Goal: Information Seeking & Learning: Learn about a topic

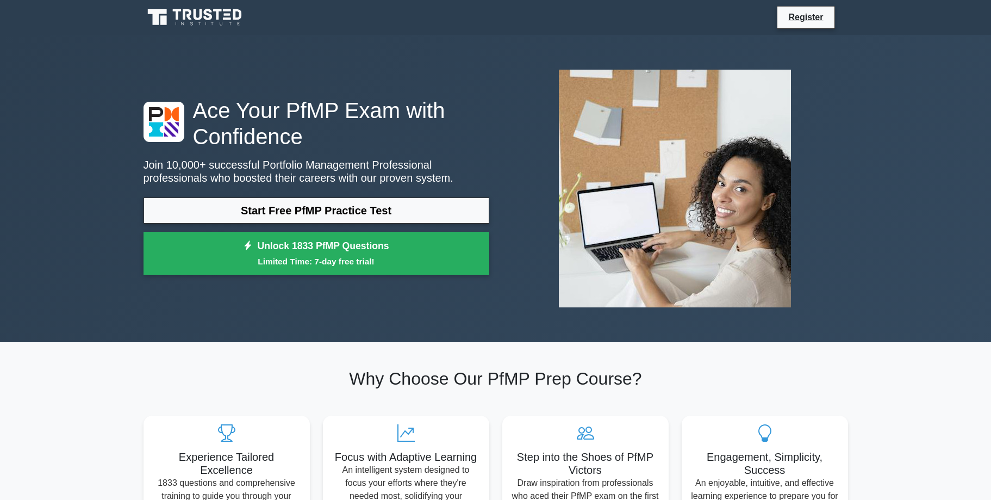
click at [418, 232] on link "Unlock 1833 PfMP Questions Limited Time: 7-day free trial!" at bounding box center [317, 253] width 346 height 43
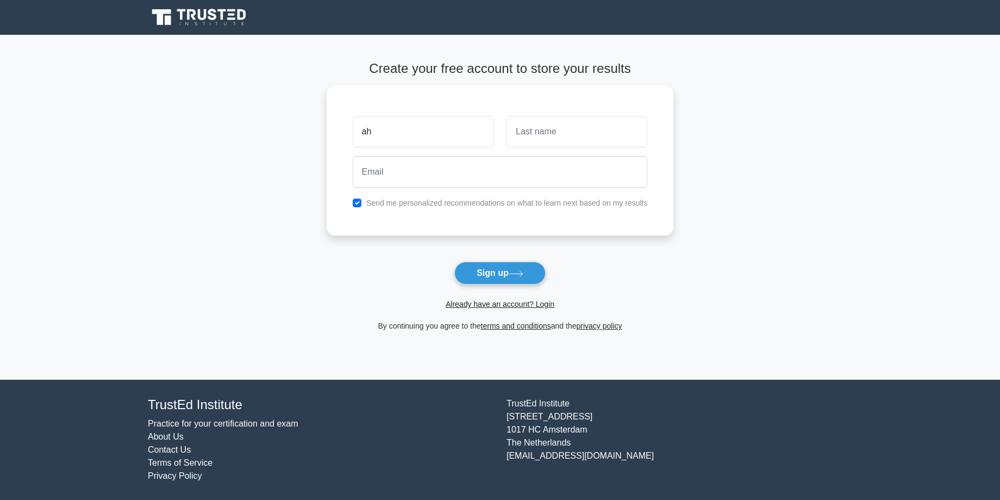
type input "a"
type input "AHEREZA"
click at [520, 122] on input "text" at bounding box center [577, 129] width 141 height 32
type input "WINFRED"
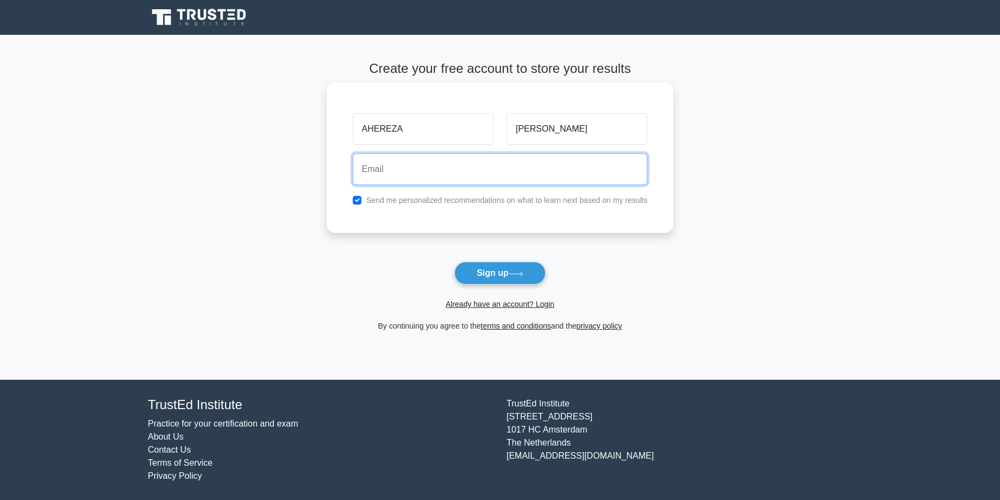
click at [365, 166] on input "email" at bounding box center [500, 169] width 295 height 32
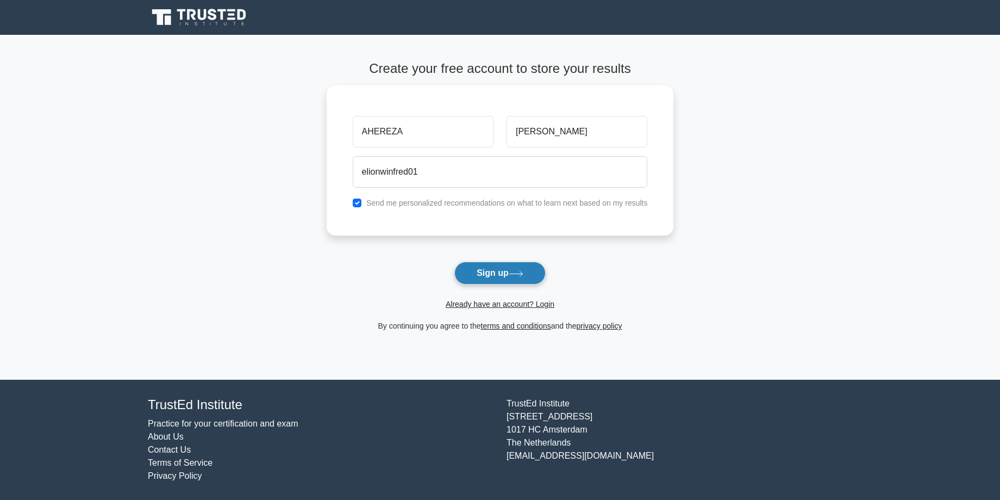
click at [506, 261] on button "Sign up" at bounding box center [499, 272] width 91 height 23
drag, startPoint x: 432, startPoint y: 175, endPoint x: 631, endPoint y: 525, distance: 402.7
click at [631, 499] on html "Register AHEREZA WINFRED" at bounding box center [500, 250] width 1000 height 500
click at [910, 320] on main "Create your free account to store your results AHEREZA WINFRED elionwinfred01 S…" at bounding box center [500, 207] width 1000 height 345
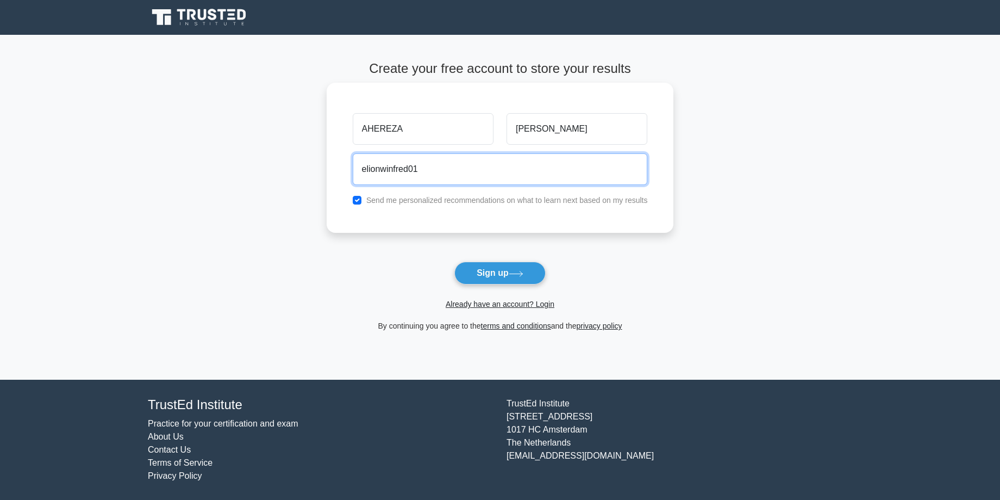
click at [419, 163] on input "elionwinfred01" at bounding box center [500, 169] width 295 height 32
type input "elionwinfred01agmail.com"
click at [454, 261] on button "Sign up" at bounding box center [499, 272] width 91 height 23
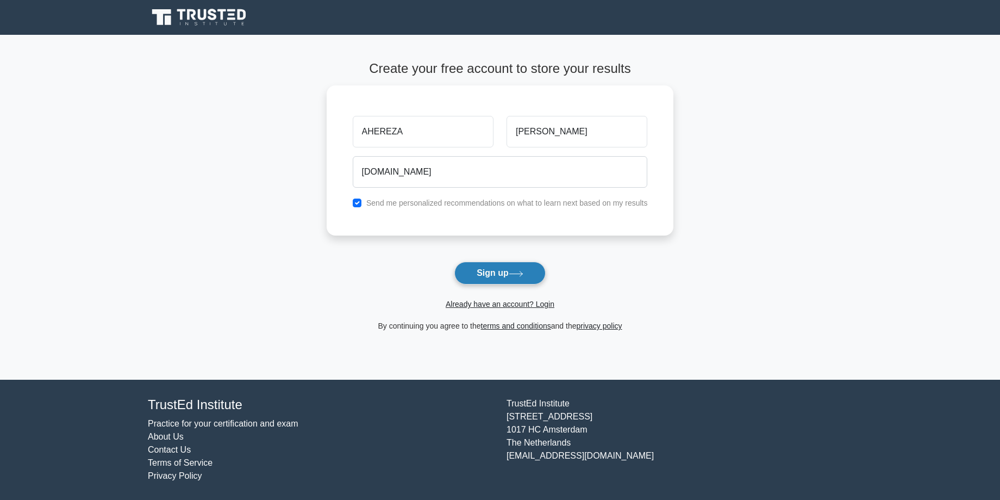
click at [498, 261] on button "Sign up" at bounding box center [499, 272] width 91 height 23
drag, startPoint x: 534, startPoint y: 281, endPoint x: 525, endPoint y: 275, distance: 11.3
click at [530, 284] on div "Already have an account? Login" at bounding box center [500, 297] width 347 height 26
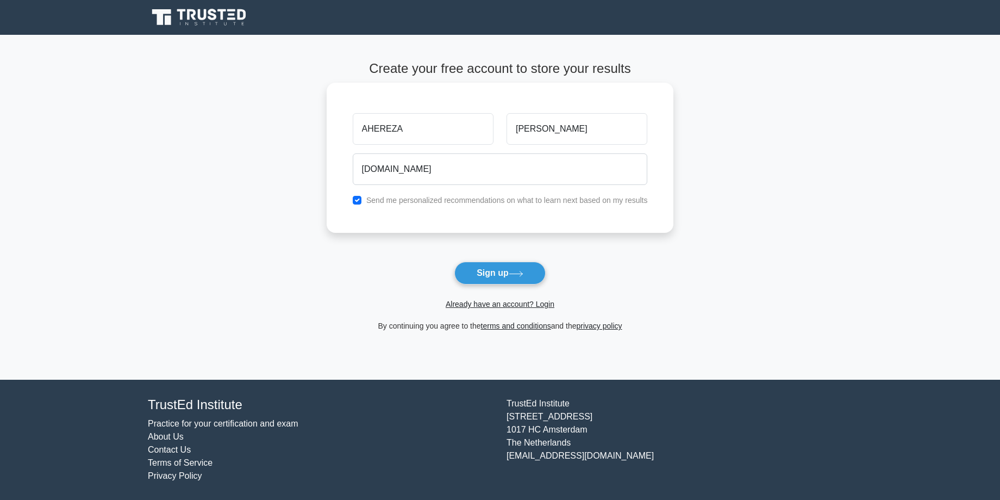
drag, startPoint x: 343, startPoint y: 202, endPoint x: 353, endPoint y: 195, distance: 12.1
click at [353, 195] on div "AHEREZA WINFRED elionwinfred01agmail.com Send me personalized recommendations o…" at bounding box center [500, 158] width 347 height 150
click at [360, 197] on input "checkbox" at bounding box center [357, 200] width 9 height 9
click at [430, 166] on input "elionwinfred01agmail.com" at bounding box center [500, 169] width 295 height 32
click at [464, 165] on input "elionwinfred01agmail.com" at bounding box center [500, 169] width 295 height 32
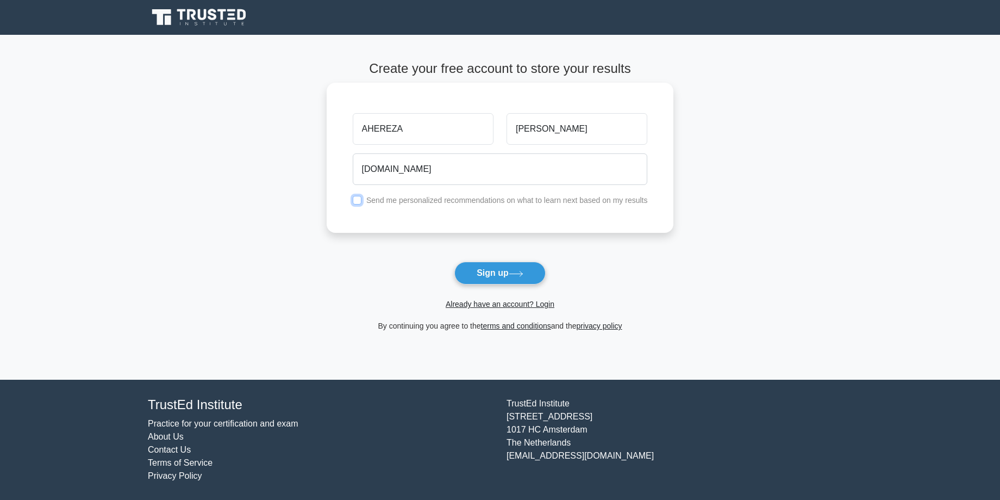
click at [354, 196] on input "checkbox" at bounding box center [357, 200] width 9 height 9
checkbox input "true"
click at [496, 261] on button "Sign up" at bounding box center [499, 272] width 91 height 23
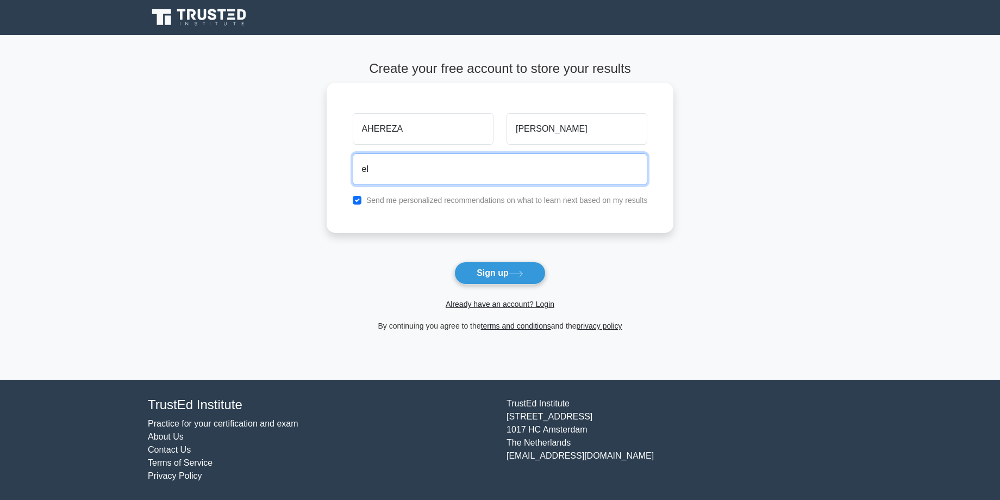
type input "e"
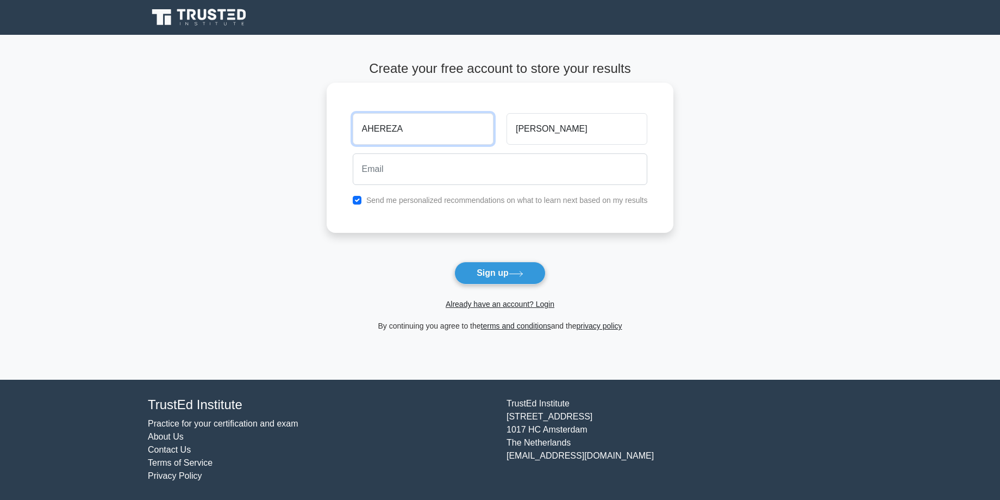
click at [400, 124] on input "AHEREZA" at bounding box center [423, 129] width 141 height 32
type input "A"
click at [560, 126] on input "WINFRED" at bounding box center [577, 129] width 141 height 32
type input "W"
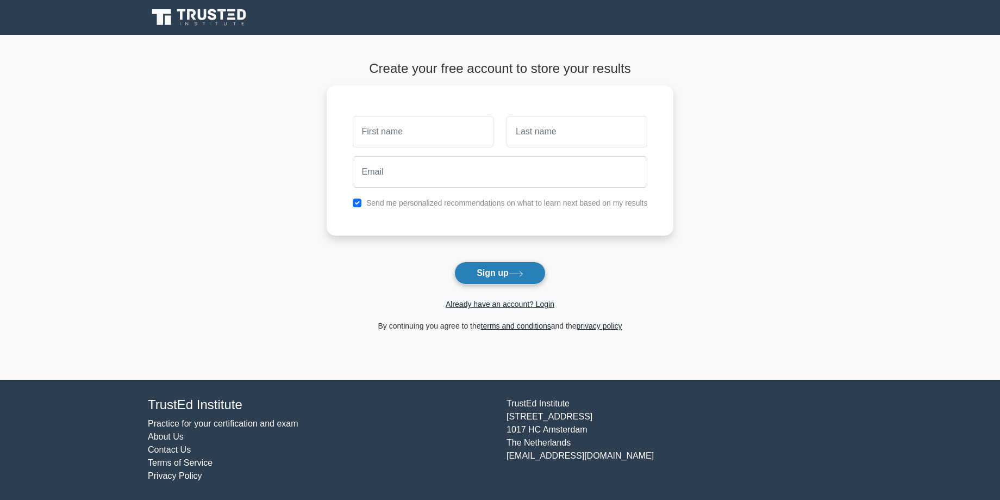
click at [509, 261] on button "Sign up" at bounding box center [499, 272] width 91 height 23
type input "elion"
click at [495, 242] on form "Create your free account to store your results elion Send me personalized recom…" at bounding box center [500, 196] width 347 height 271
click at [525, 261] on button "Sign up" at bounding box center [499, 272] width 91 height 23
type input "win"
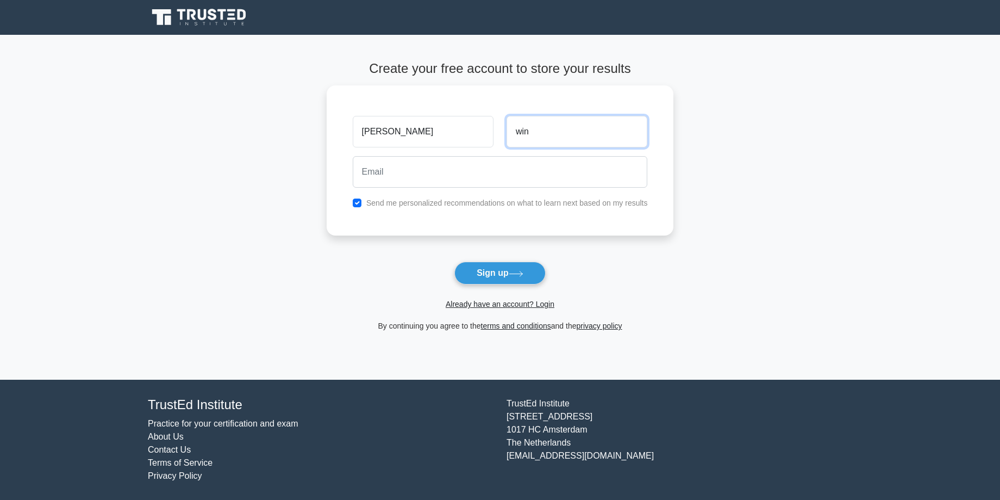
click at [454, 261] on button "Sign up" at bounding box center [499, 272] width 91 height 23
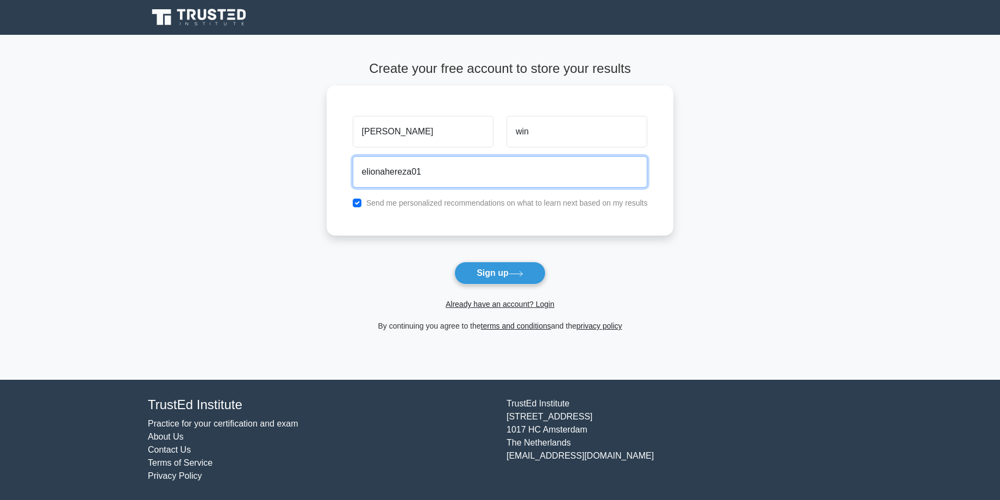
click at [454, 261] on button "Sign up" at bounding box center [499, 272] width 91 height 23
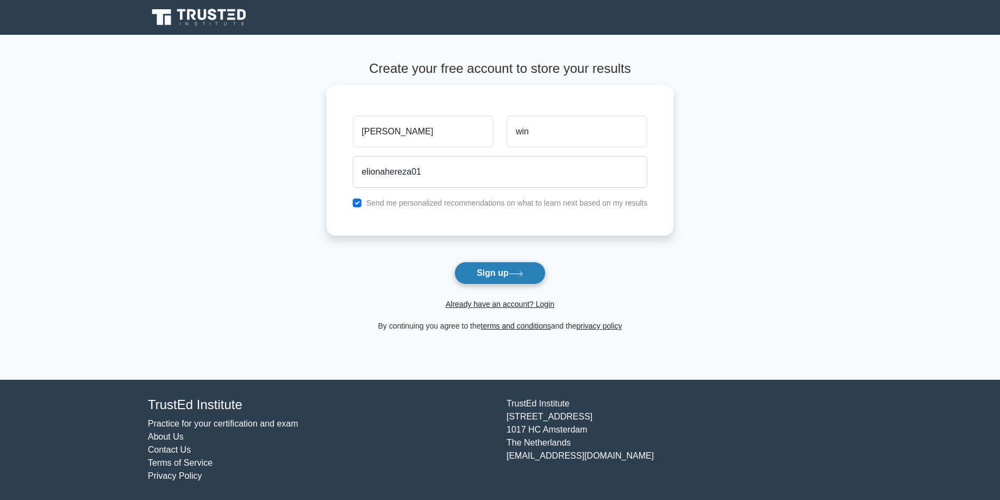
click at [521, 271] on icon at bounding box center [516, 274] width 15 height 6
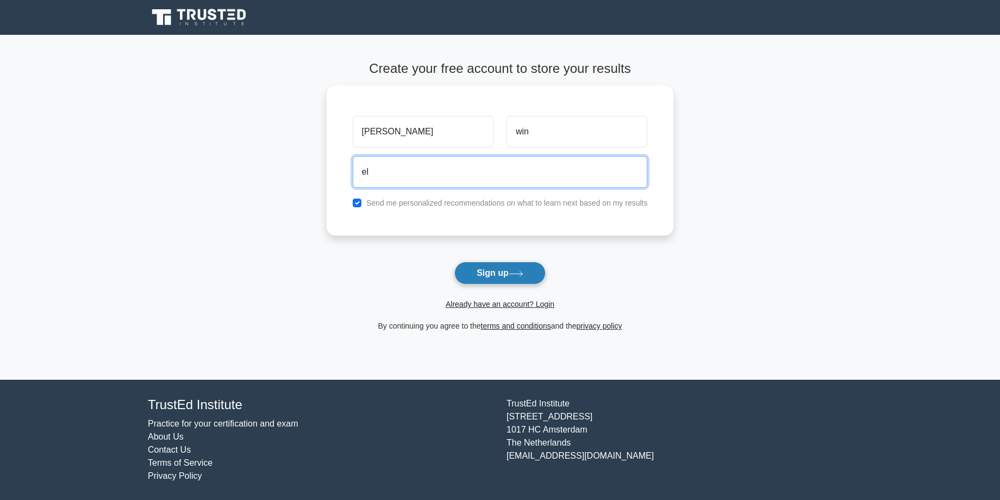
type input "e"
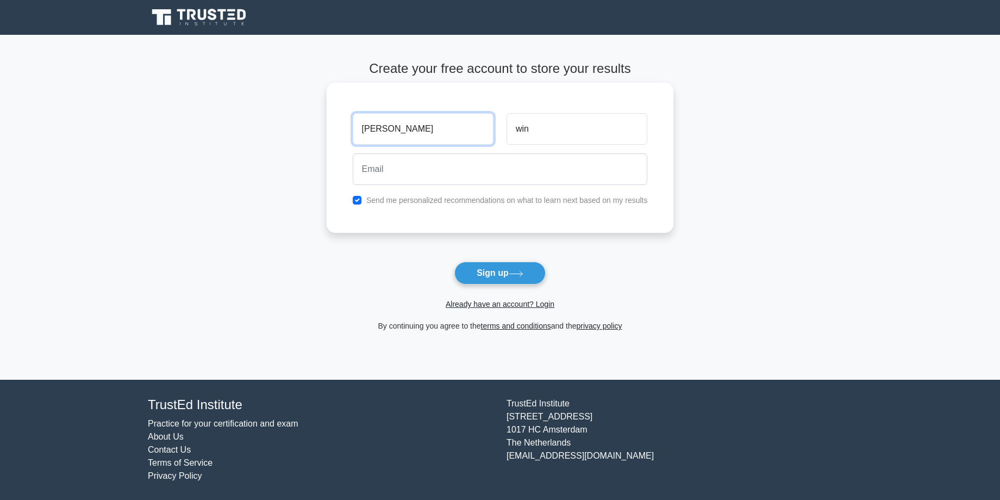
click at [409, 119] on input "elion" at bounding box center [423, 129] width 141 height 32
type input "e"
click at [547, 127] on input "win" at bounding box center [577, 129] width 141 height 32
type input "w"
click at [507, 300] on link "Already have an account? Login" at bounding box center [500, 304] width 109 height 9
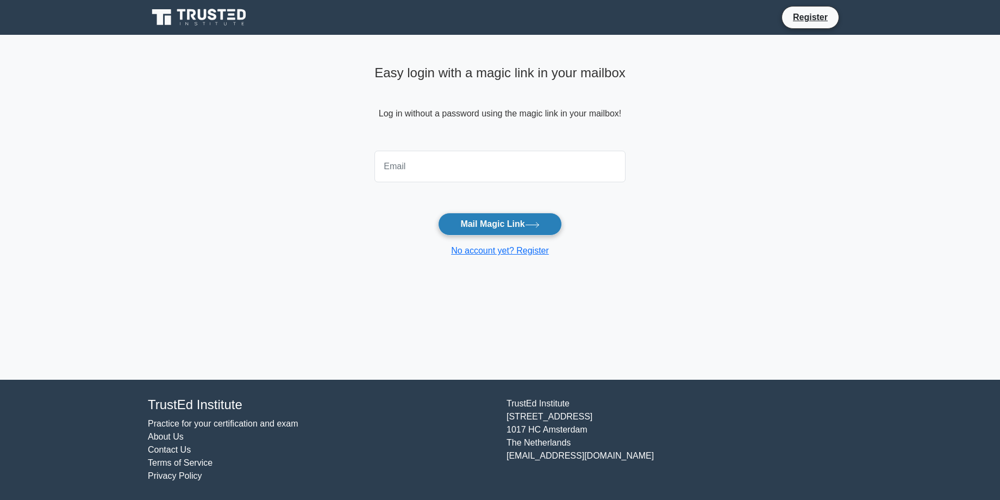
click at [542, 220] on button "Mail Magic Link" at bounding box center [499, 224] width 123 height 23
click at [508, 247] on link "No account yet? Register" at bounding box center [500, 250] width 98 height 9
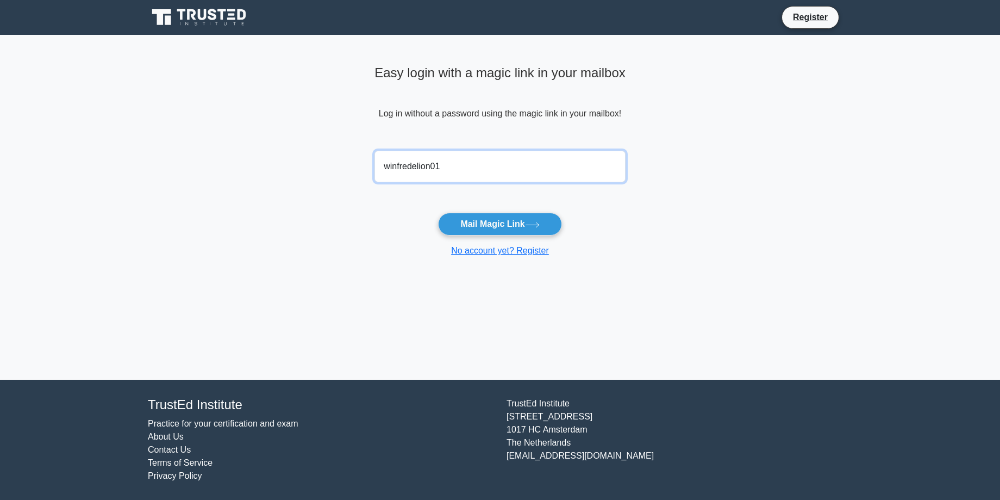
click at [440, 167] on input "winfredelion01" at bounding box center [500, 167] width 251 height 32
type input "[EMAIL_ADDRESS][DOMAIN_NAME]"
click at [438, 213] on button "Mail Magic Link" at bounding box center [499, 224] width 123 height 23
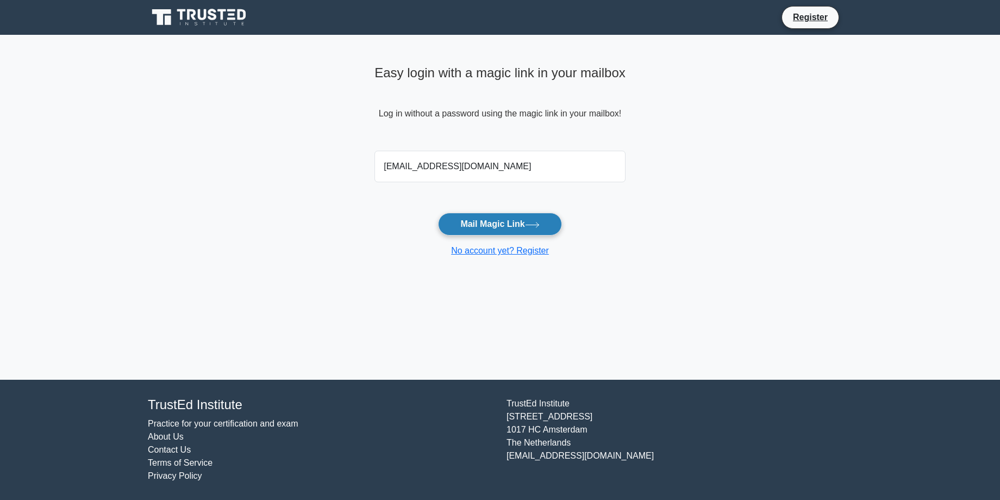
click at [510, 220] on button "Mail Magic Link" at bounding box center [499, 224] width 123 height 23
click at [543, 218] on button "Mail Magic Link" at bounding box center [499, 224] width 123 height 23
click at [438, 213] on button "Mail Magic Link" at bounding box center [499, 224] width 123 height 23
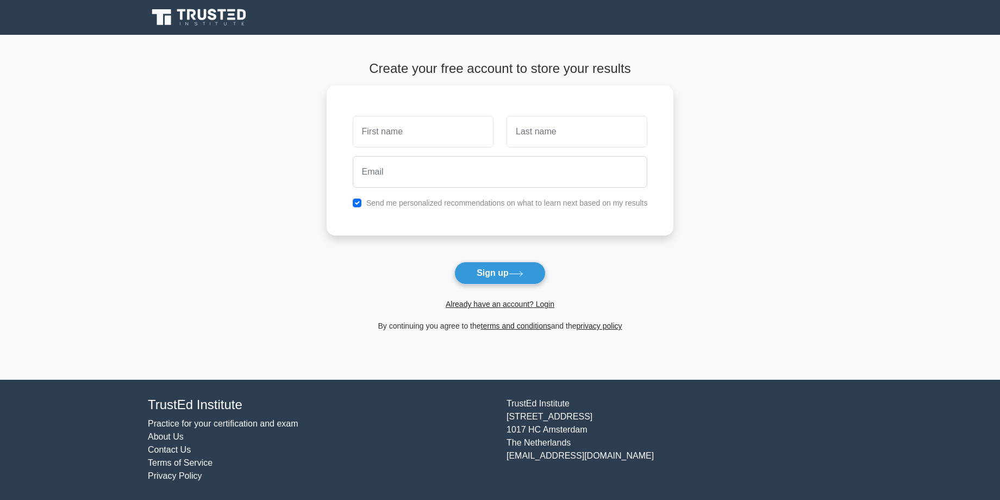
drag, startPoint x: 703, startPoint y: 323, endPoint x: 543, endPoint y: 384, distance: 171.0
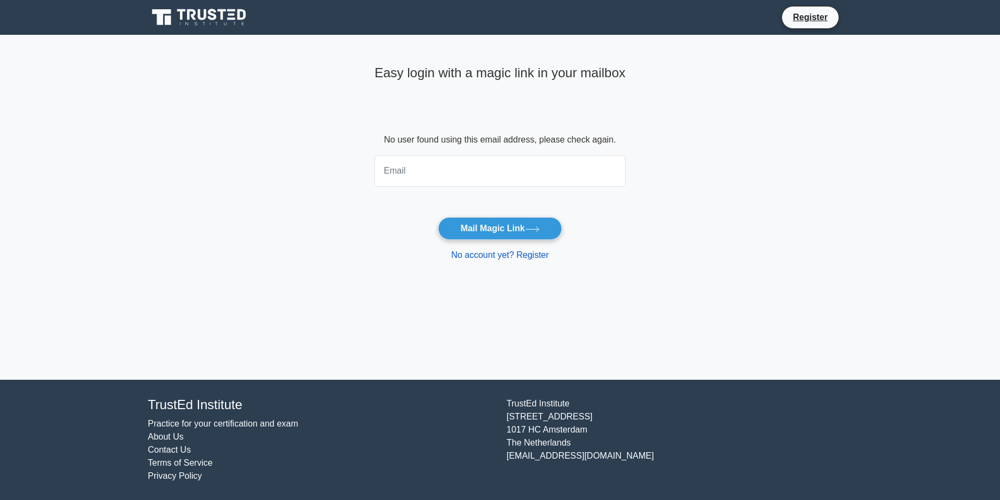
click at [499, 253] on link "No account yet? Register" at bounding box center [500, 254] width 98 height 9
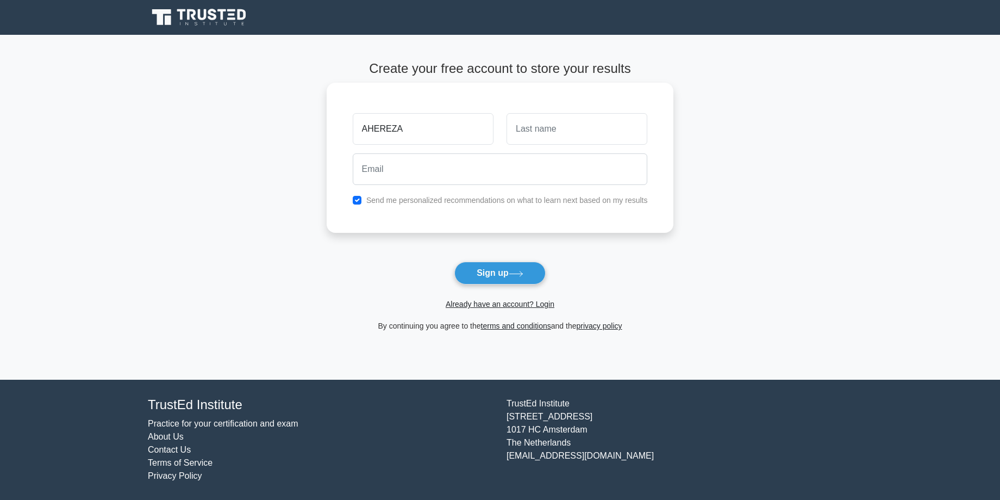
type input "AHEREZA"
click at [520, 131] on input "text" at bounding box center [577, 129] width 141 height 32
type input "[PERSON_NAME]"
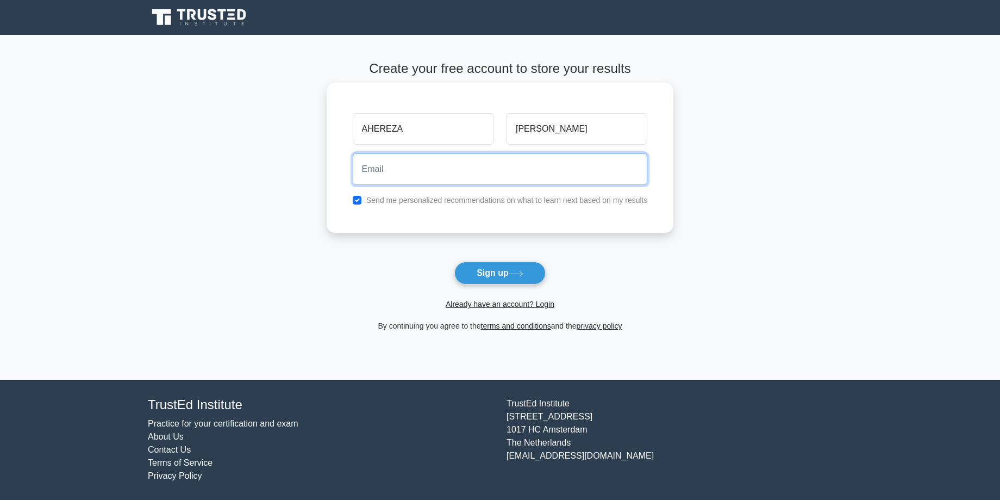
click at [369, 171] on input "email" at bounding box center [500, 169] width 295 height 32
type input "[EMAIL_ADDRESS][DOMAIN_NAME]"
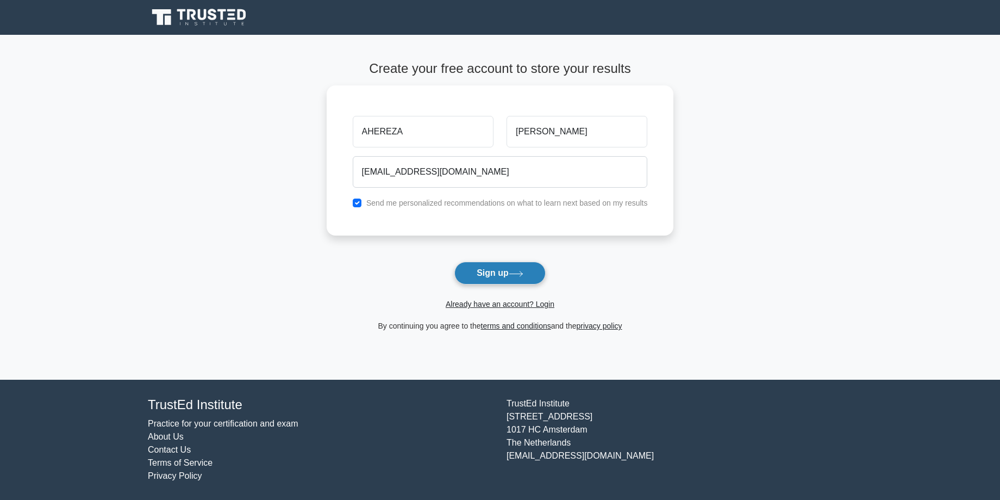
click at [494, 272] on button "Sign up" at bounding box center [499, 272] width 91 height 23
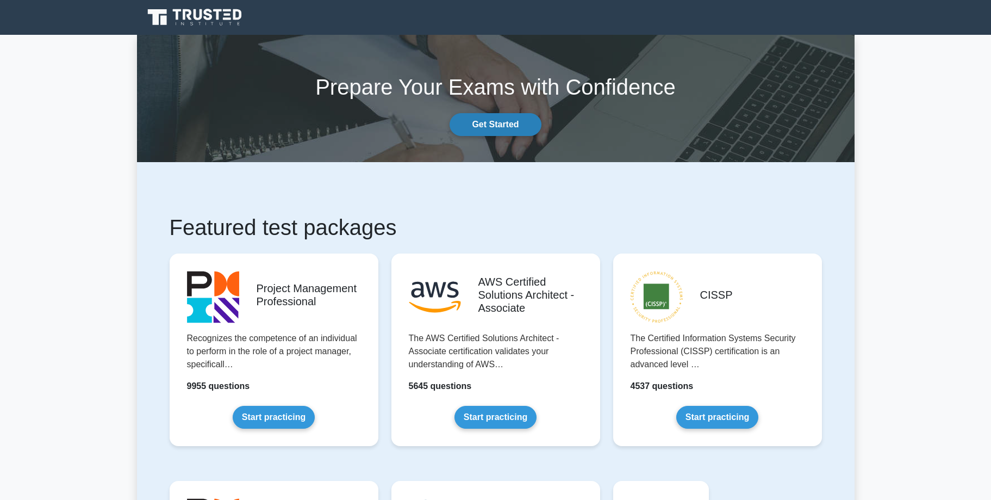
click at [497, 128] on link "Get Started" at bounding box center [495, 124] width 91 height 23
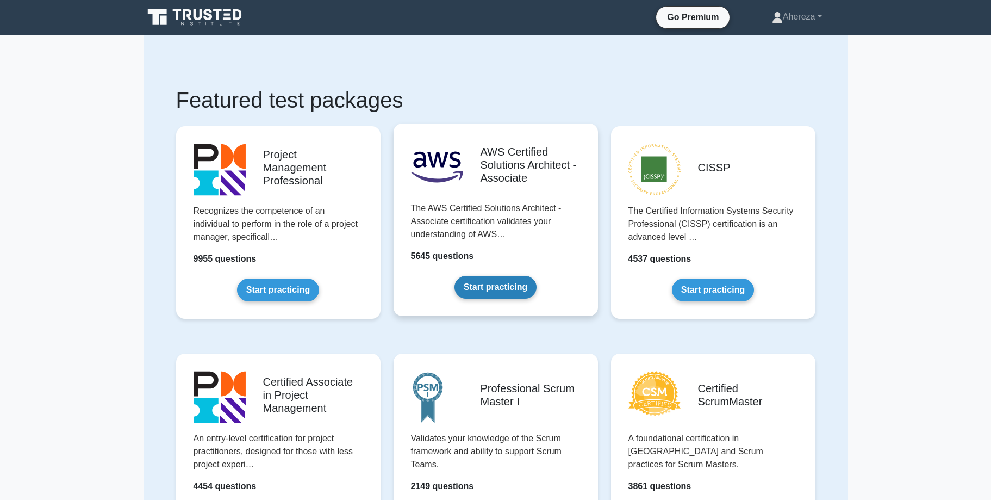
click at [474, 283] on link "Start practicing" at bounding box center [495, 287] width 82 height 23
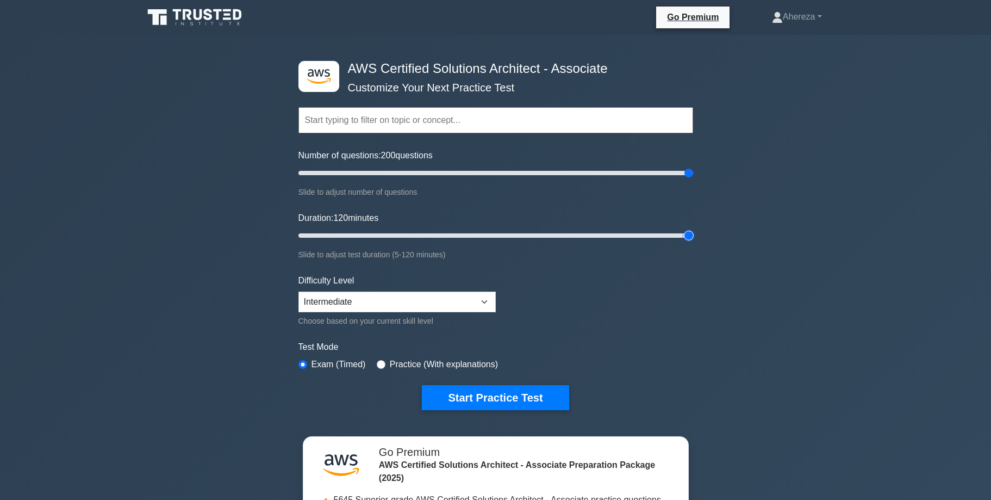
drag, startPoint x: 318, startPoint y: 234, endPoint x: 733, endPoint y: 240, distance: 415.4
type input "120"
click at [693, 240] on input "Duration: 120 minutes" at bounding box center [495, 235] width 395 height 13
click at [298, 291] on select "Beginner Intermediate Expert" at bounding box center [396, 301] width 197 height 21
select select "beginner"
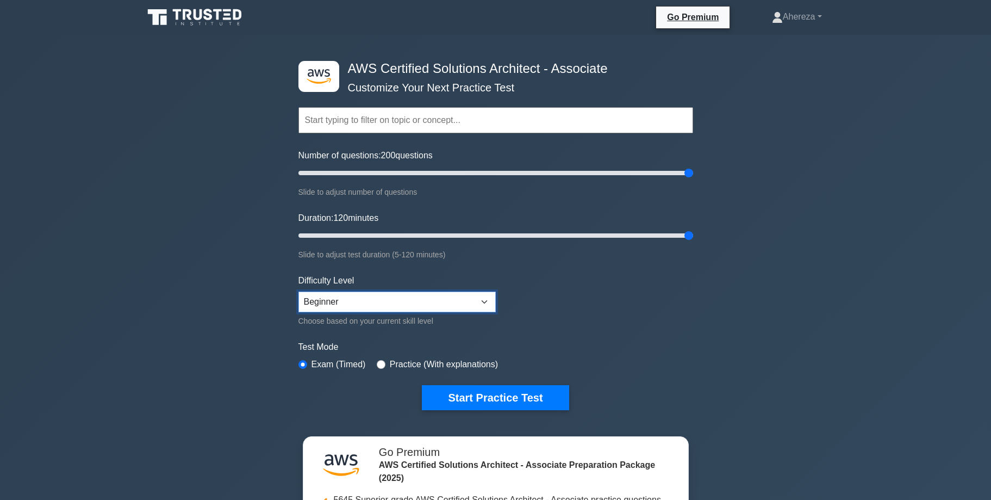
click option "Beginner" at bounding box center [0, 0] width 0 height 0
click at [471, 388] on button "Start Practice Test" at bounding box center [495, 397] width 147 height 25
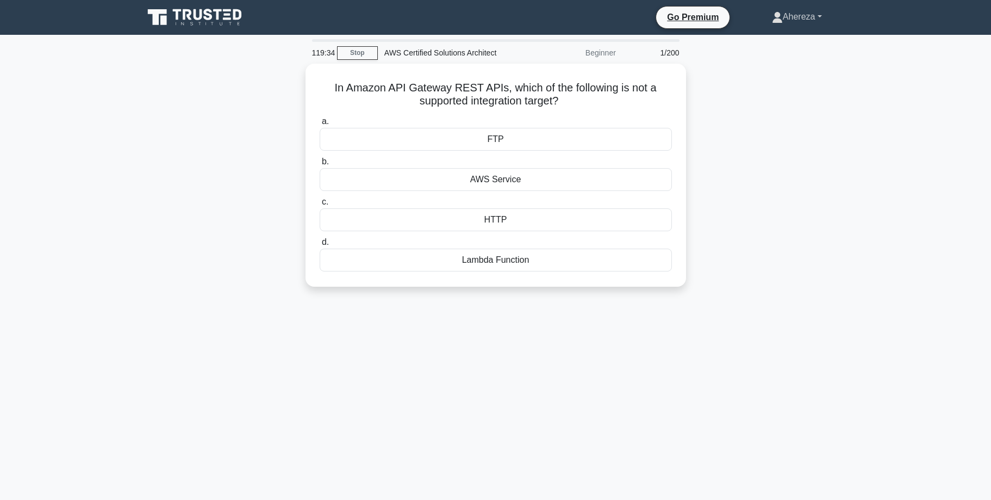
click at [817, 13] on link "Ahereza" at bounding box center [797, 17] width 102 height 22
click at [802, 41] on link "Profile" at bounding box center [789, 42] width 86 height 17
click at [358, 52] on link "Stop" at bounding box center [357, 53] width 41 height 14
click at [515, 182] on div "AWS Service" at bounding box center [496, 176] width 352 height 23
click at [320, 163] on input "b. AWS Service" at bounding box center [320, 158] width 0 height 7
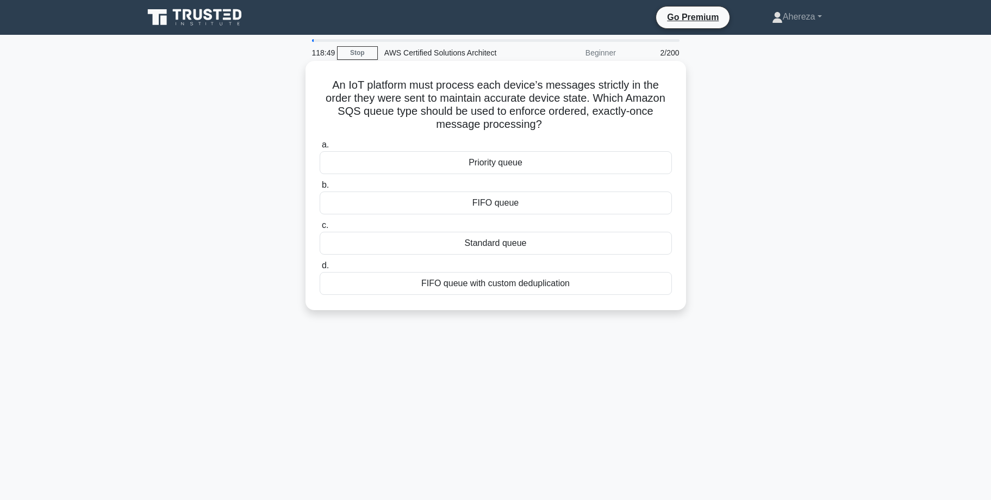
click at [537, 247] on div "Standard queue" at bounding box center [496, 243] width 352 height 23
click at [320, 229] on input "c. Standard queue" at bounding box center [320, 225] width 0 height 7
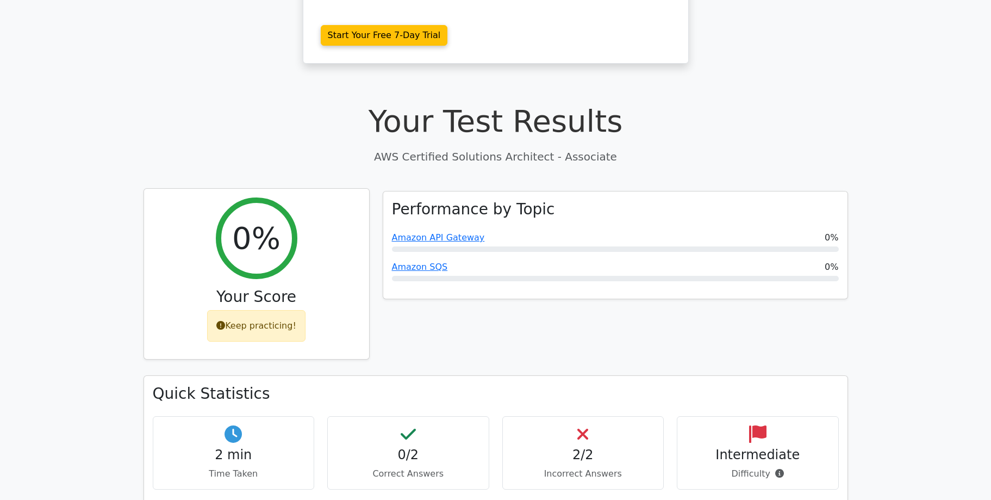
scroll to position [286, 0]
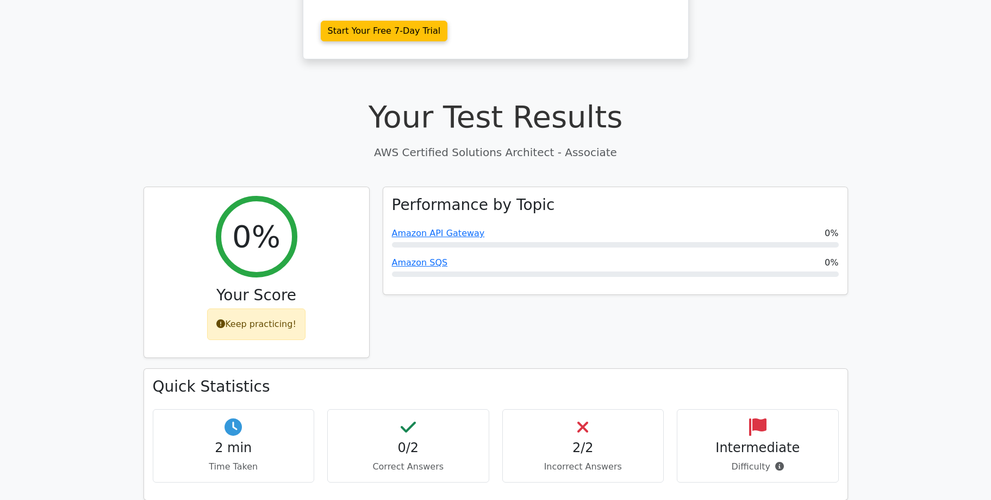
click at [289, 409] on div "2 min Time Taken" at bounding box center [234, 445] width 162 height 73
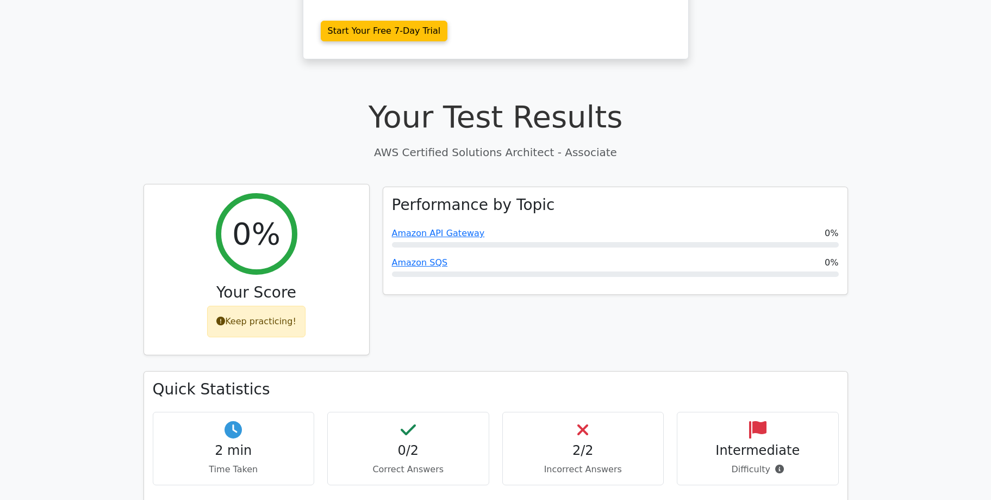
click at [249, 306] on div "Keep practicing!" at bounding box center [256, 322] width 98 height 32
click at [261, 306] on div "Keep practicing!" at bounding box center [256, 322] width 98 height 32
click at [511, 254] on div "Performance by Topic Amazon API Gateway 0% Amazon SQS 0%" at bounding box center [615, 278] width 478 height 185
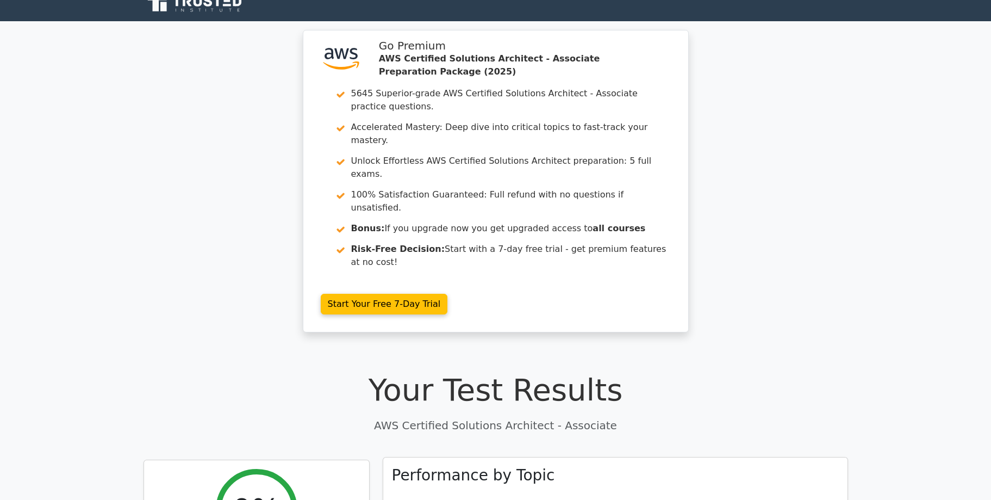
scroll to position [0, 0]
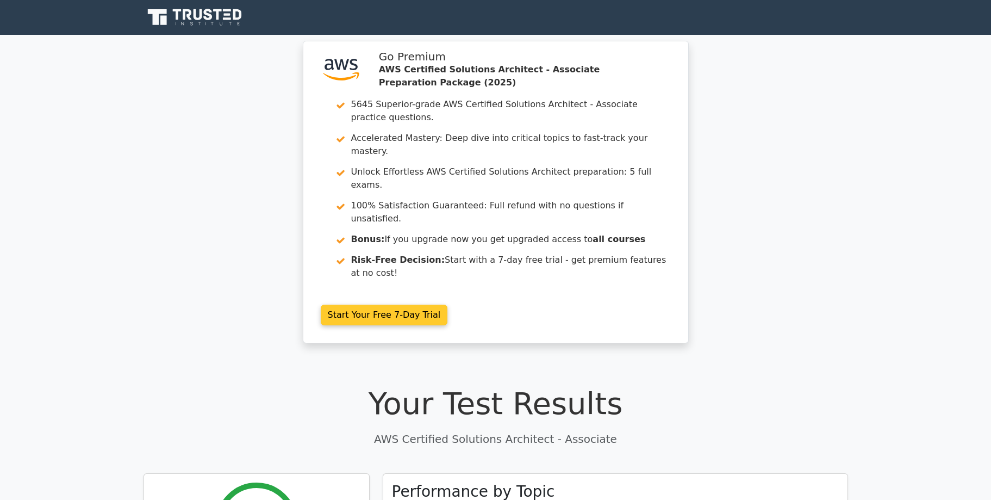
click at [415, 304] on link "Start Your Free 7-Day Trial" at bounding box center [384, 314] width 127 height 21
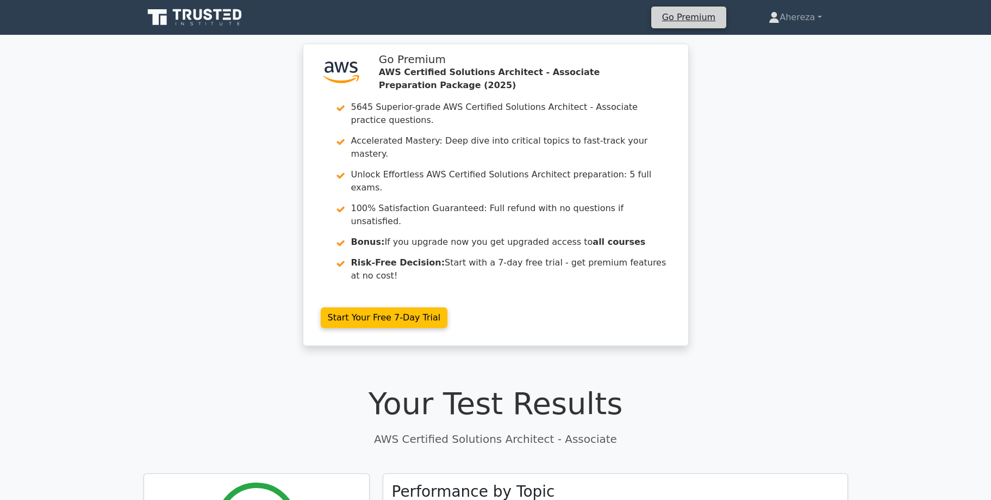
click at [688, 8] on li "Go Premium" at bounding box center [689, 17] width 76 height 23
click at [798, 18] on link "Ahereza" at bounding box center [795, 18] width 105 height 22
click at [769, 56] on link "Settings" at bounding box center [786, 60] width 86 height 17
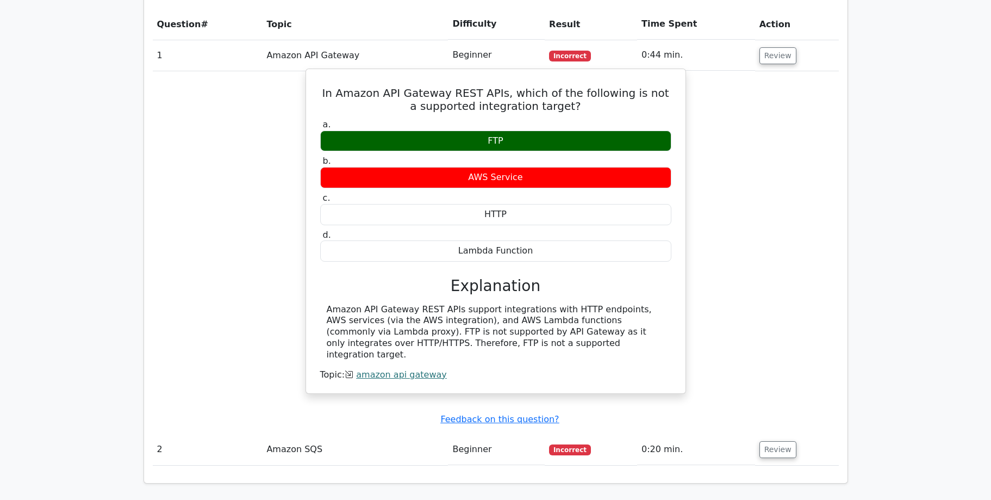
scroll to position [832, 0]
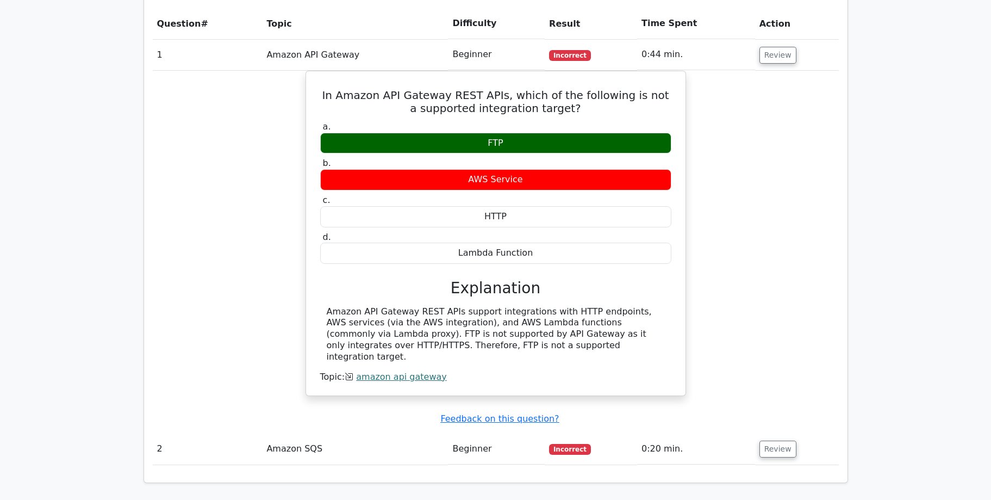
click at [448, 433] on td "Beginner" at bounding box center [496, 448] width 97 height 31
click at [759, 440] on button "Review" at bounding box center [777, 448] width 37 height 17
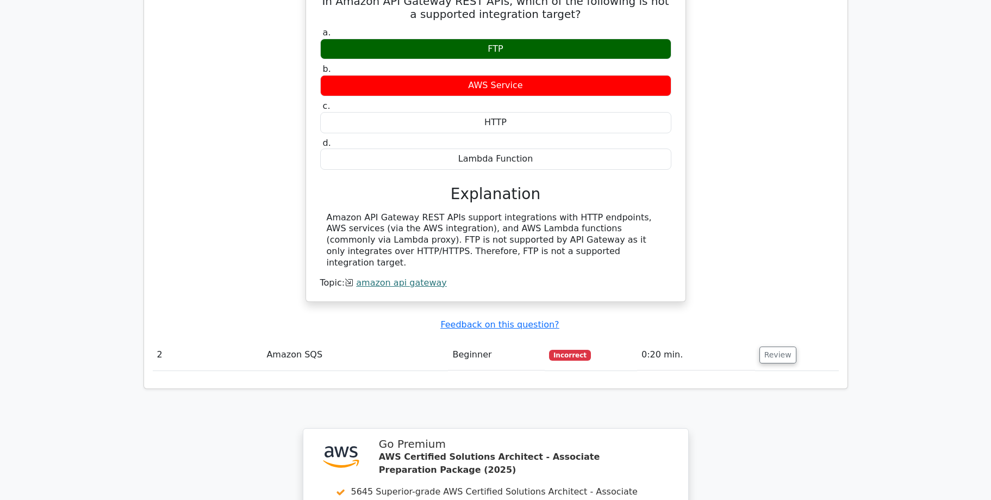
scroll to position [1109, 0]
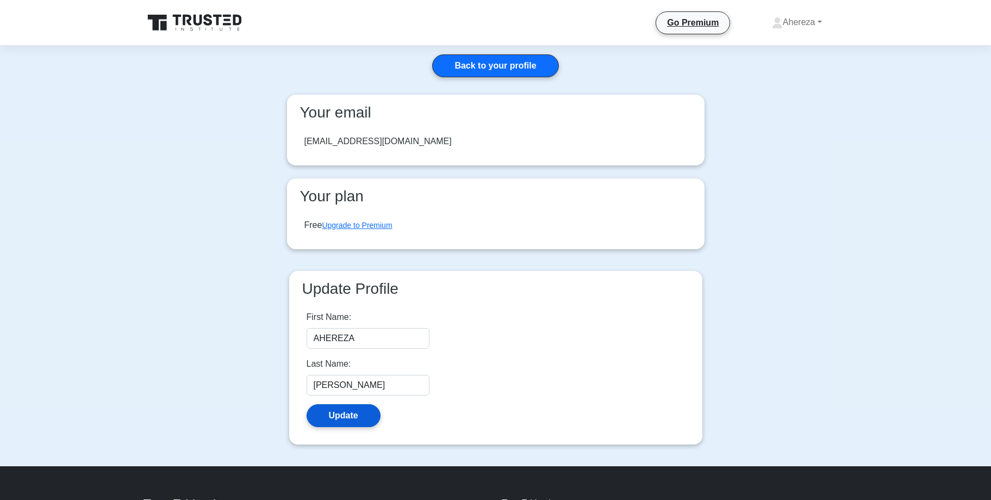
click at [345, 414] on button "Update" at bounding box center [344, 415] width 74 height 23
click at [347, 413] on button "Update" at bounding box center [344, 415] width 74 height 23
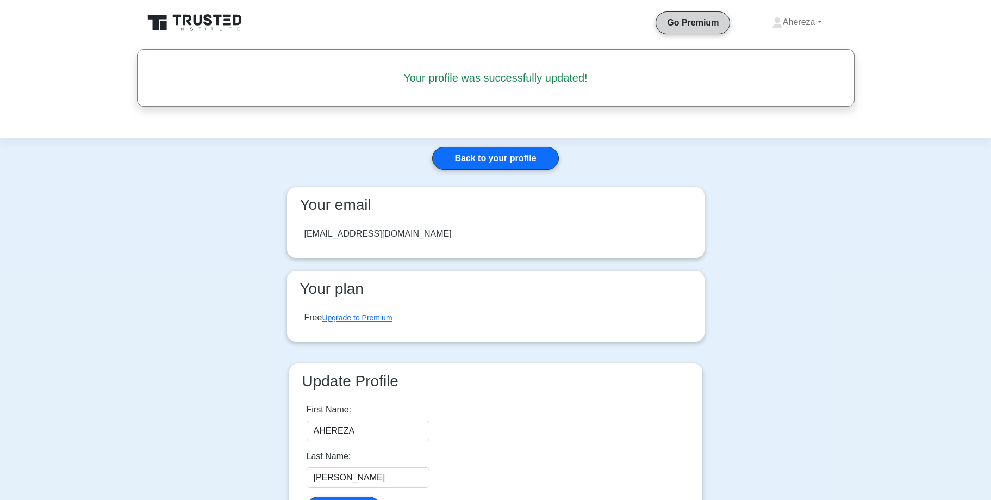
click at [676, 17] on link "Go Premium" at bounding box center [693, 23] width 65 height 14
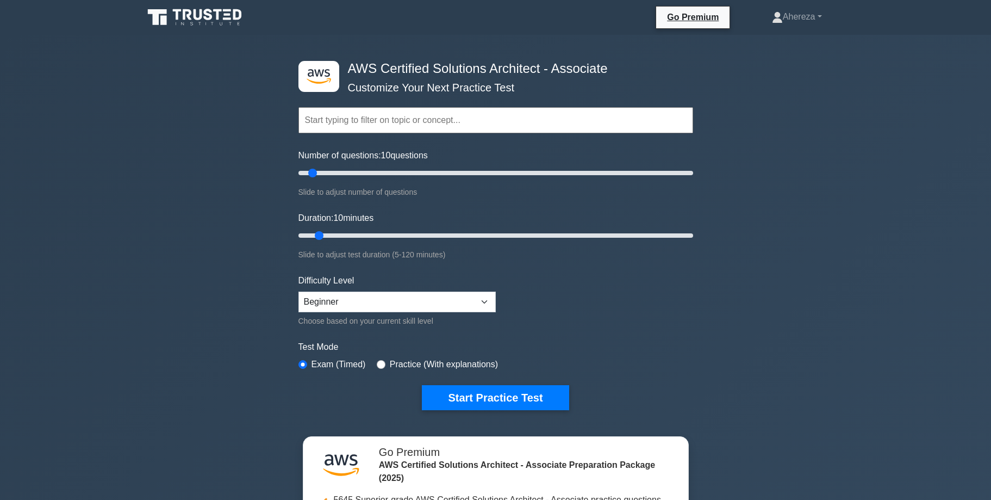
click at [377, 359] on div "Practice (With explanations)" at bounding box center [437, 364] width 121 height 13
click at [477, 390] on button "Start Practice Test" at bounding box center [495, 397] width 147 height 25
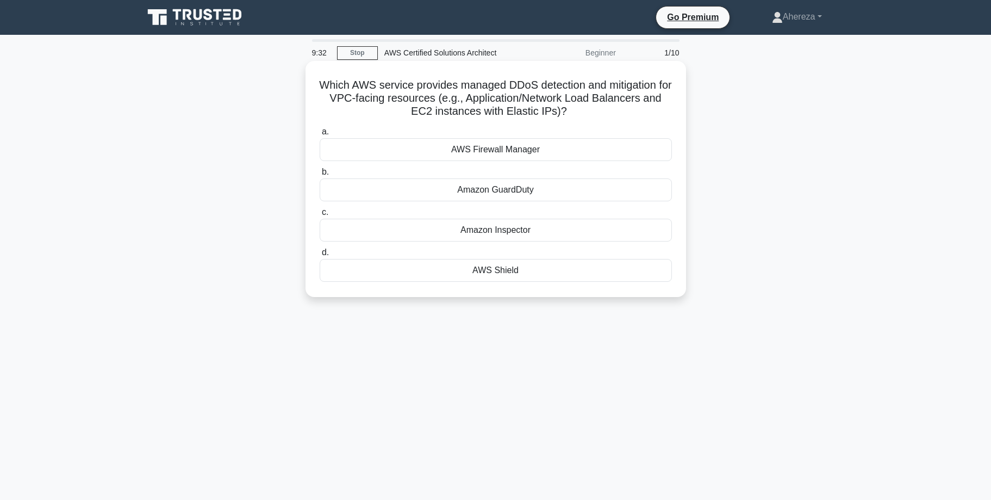
click at [607, 145] on div "AWS Firewall Manager" at bounding box center [496, 149] width 352 height 23
click at [606, 158] on div "AWS Firewall Manager" at bounding box center [496, 149] width 352 height 23
click at [320, 135] on input "a. AWS Firewall Manager" at bounding box center [320, 131] width 0 height 7
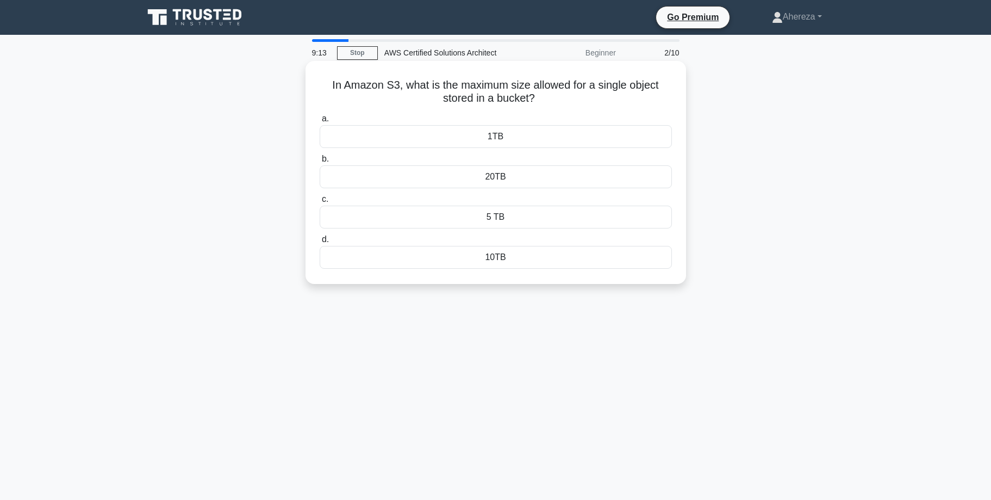
click at [593, 216] on div "5 TB" at bounding box center [496, 216] width 352 height 23
click at [320, 203] on input "c. 5 TB" at bounding box center [320, 199] width 0 height 7
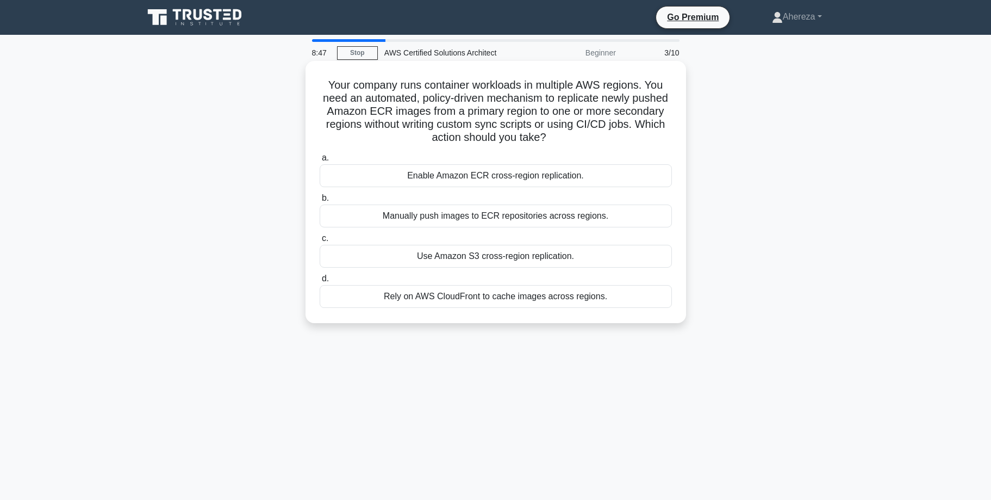
click at [632, 304] on div "Rely on AWS CloudFront to cache images across regions." at bounding box center [496, 296] width 352 height 23
click at [320, 282] on input "d. Rely on AWS CloudFront to cache images across regions." at bounding box center [320, 278] width 0 height 7
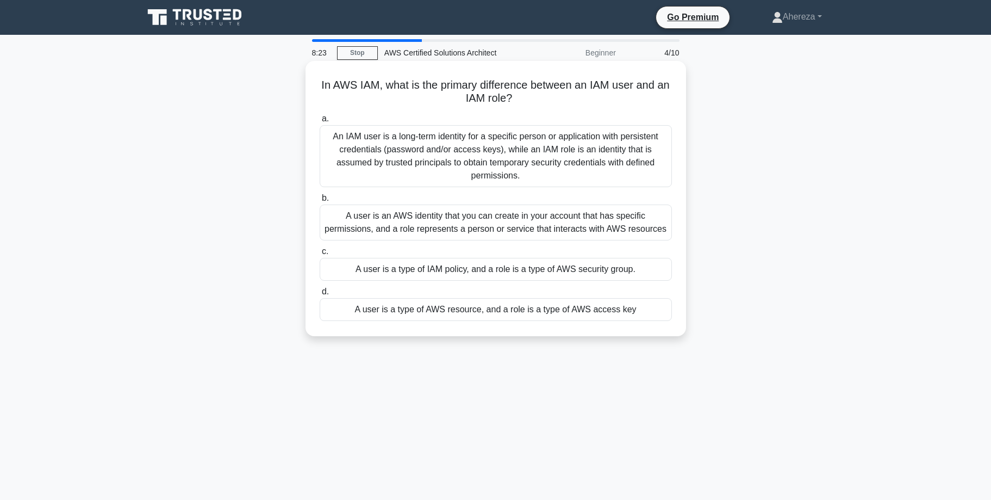
click at [638, 215] on div "A user is an AWS identity that you can create in your account that has specific…" at bounding box center [496, 222] width 352 height 36
click at [320, 202] on input "b. A user is an AWS identity that you can create in your account that has speci…" at bounding box center [320, 198] width 0 height 7
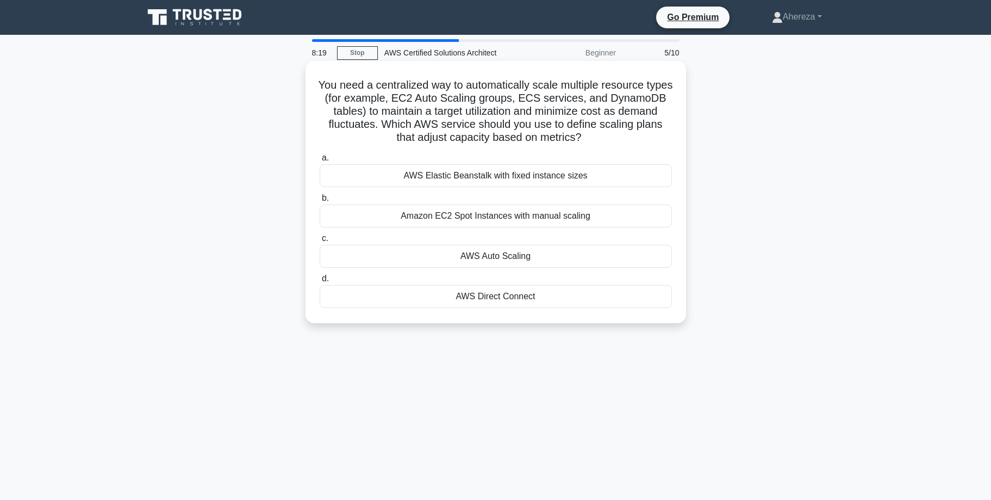
click at [593, 313] on div "You need a centralized way to automatically scale multiple resource types (for …" at bounding box center [496, 191] width 372 height 253
click at [593, 288] on div "AWS Direct Connect" at bounding box center [496, 296] width 352 height 23
click at [320, 282] on input "d. AWS Direct Connect" at bounding box center [320, 278] width 0 height 7
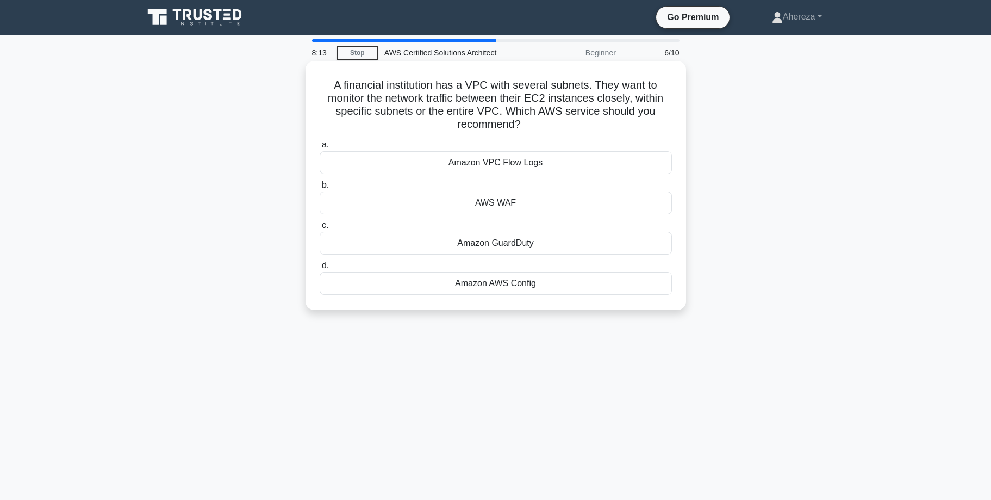
click at [602, 240] on div "Amazon GuardDuty" at bounding box center [496, 243] width 352 height 23
click at [320, 229] on input "c. Amazon GuardDuty" at bounding box center [320, 225] width 0 height 7
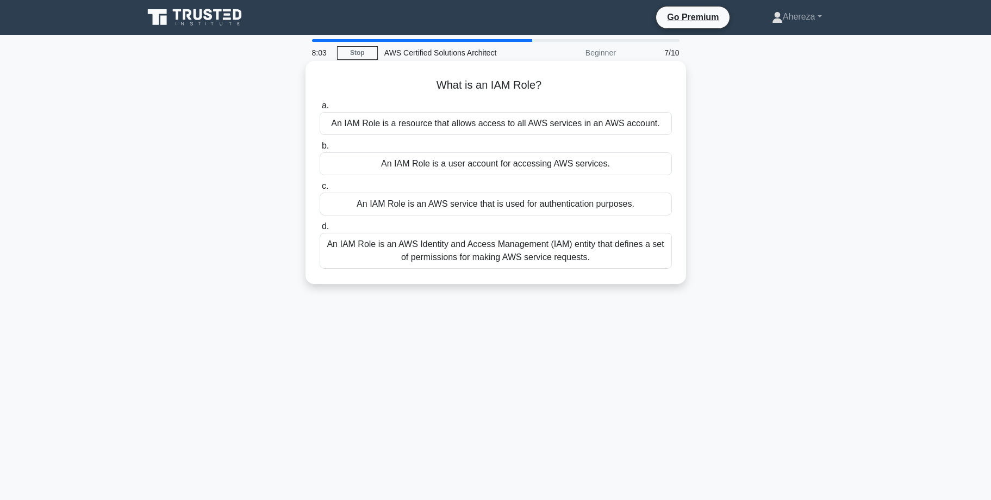
click at [576, 253] on div "An IAM Role is an AWS Identity and Access Management (IAM) entity that defines …" at bounding box center [496, 251] width 352 height 36
click at [320, 230] on input "d. An IAM Role is an AWS Identity and Access Management (IAM) entity that defin…" at bounding box center [320, 226] width 0 height 7
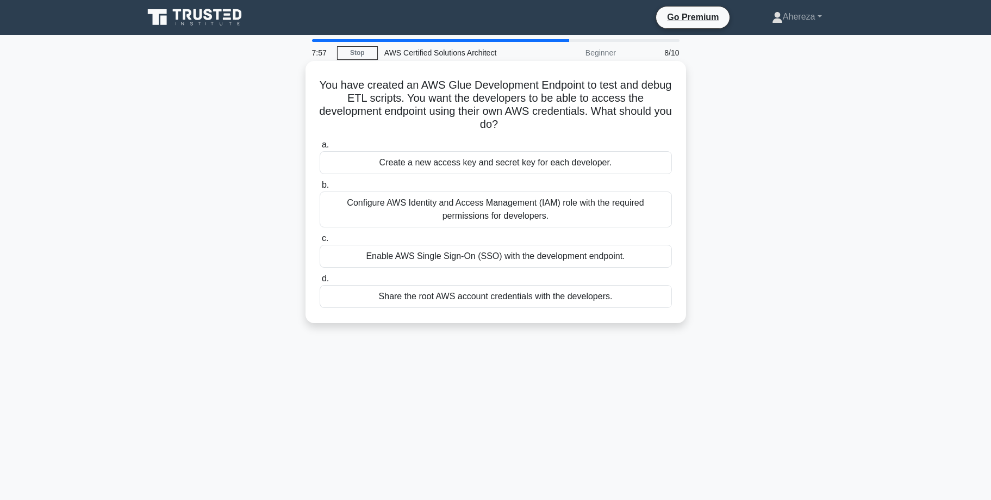
click at [614, 259] on div "Enable AWS Single Sign-On (SSO) with the development endpoint." at bounding box center [496, 256] width 352 height 23
click at [320, 242] on input "c. Enable AWS Single Sign-On (SSO) with the development endpoint." at bounding box center [320, 238] width 0 height 7
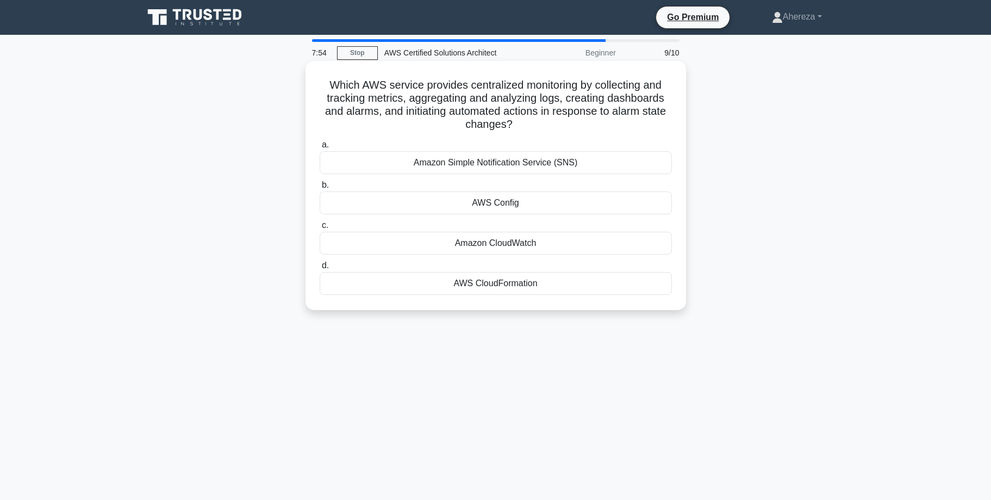
click at [574, 158] on div "Amazon Simple Notification Service (SNS)" at bounding box center [496, 162] width 352 height 23
click at [320, 148] on input "a. Amazon Simple Notification Service (SNS)" at bounding box center [320, 144] width 0 height 7
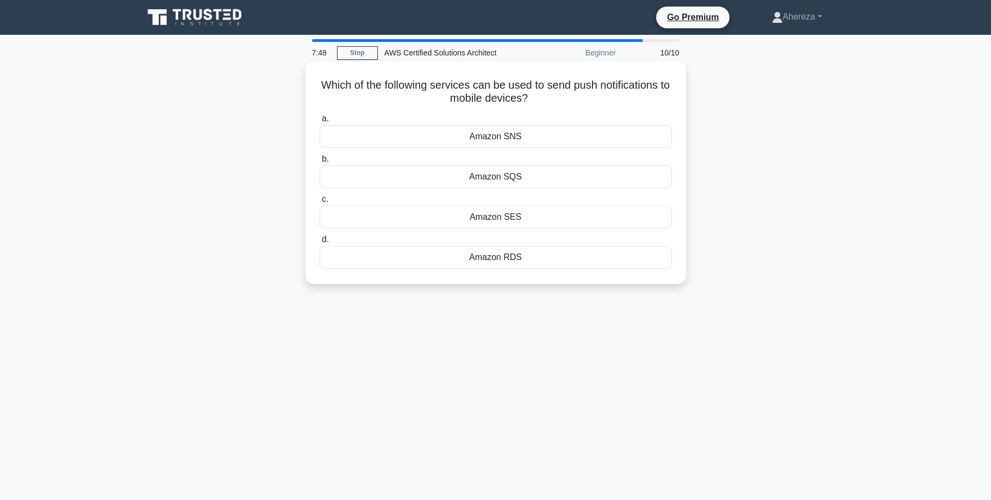
click at [564, 259] on div "Amazon RDS" at bounding box center [496, 257] width 352 height 23
click at [320, 243] on input "d. Amazon RDS" at bounding box center [320, 239] width 0 height 7
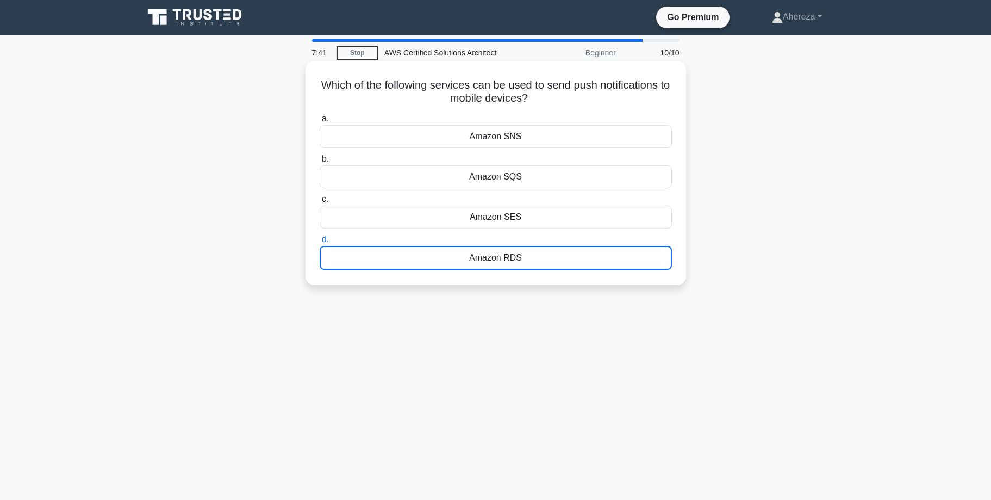
click at [583, 168] on div "Amazon SQS" at bounding box center [496, 176] width 352 height 23
click at [320, 163] on input "b. Amazon SQS" at bounding box center [320, 158] width 0 height 7
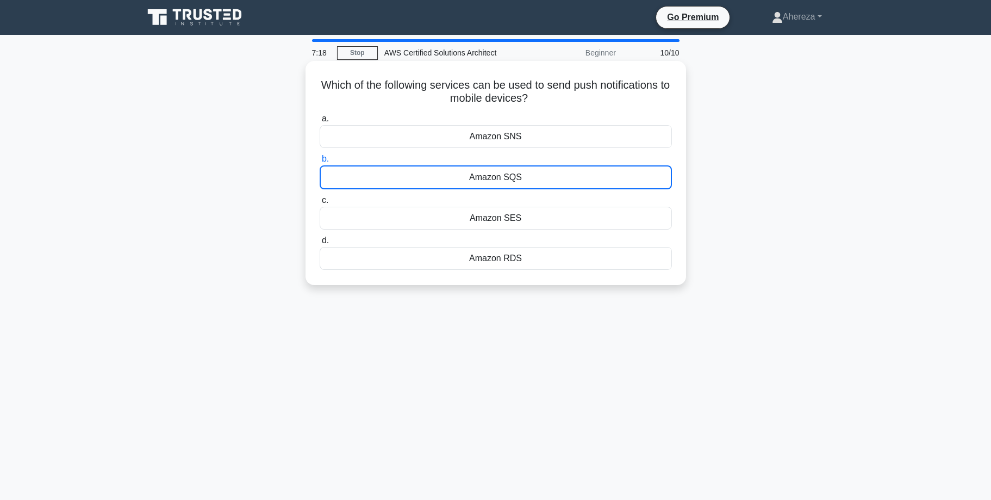
click at [535, 182] on div "Amazon SQS" at bounding box center [496, 177] width 352 height 24
click at [320, 163] on input "b. Amazon SQS" at bounding box center [320, 158] width 0 height 7
click at [522, 189] on div "Amazon SQS" at bounding box center [496, 177] width 352 height 24
click at [320, 163] on input "b. Amazon SQS" at bounding box center [320, 158] width 0 height 7
click at [522, 189] on div "Amazon SQS" at bounding box center [496, 177] width 352 height 24
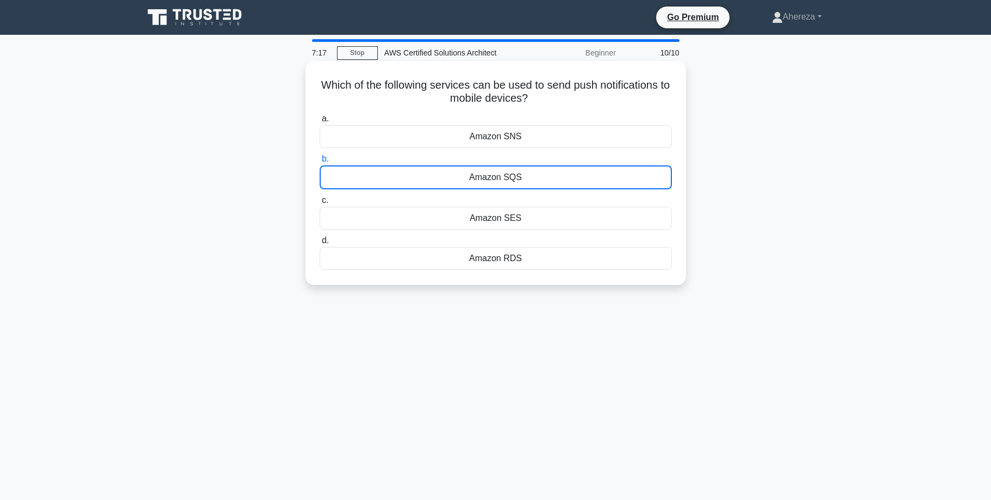
click at [320, 163] on input "b. Amazon SQS" at bounding box center [320, 158] width 0 height 7
click at [522, 189] on div "Amazon SQS" at bounding box center [496, 177] width 352 height 24
click at [320, 163] on input "b. Amazon SQS" at bounding box center [320, 158] width 0 height 7
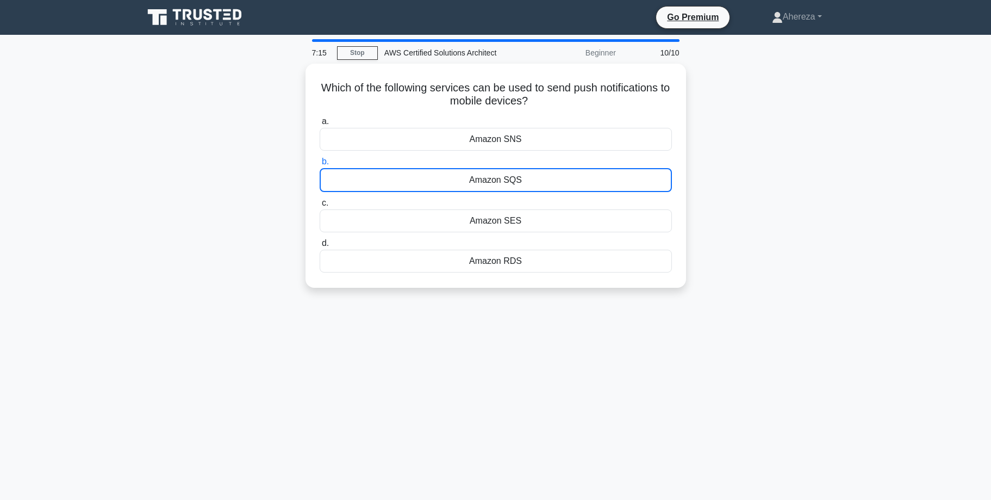
click at [875, 227] on main "7:15 Stop AWS Certified Solutions Architect Beginner 10/10 Which of the followi…" at bounding box center [495, 311] width 991 height 552
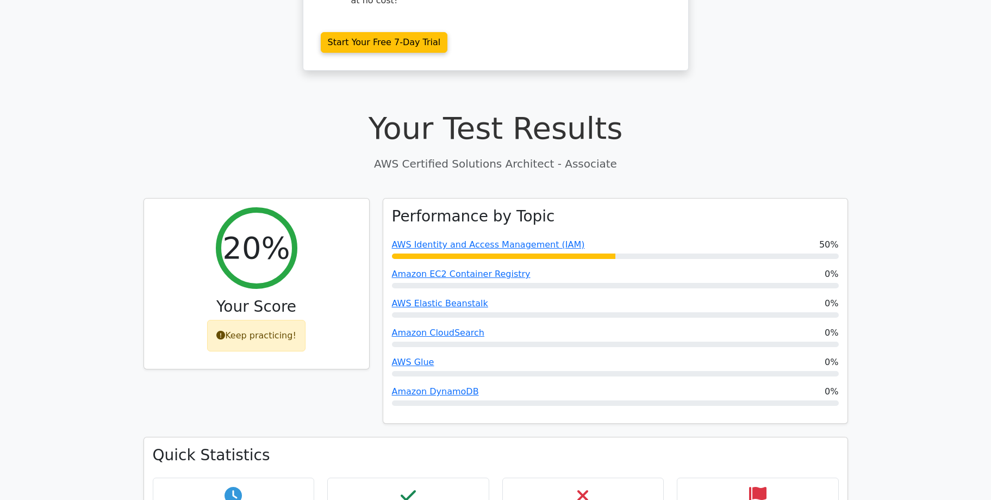
scroll to position [277, 0]
